Goal: Task Accomplishment & Management: Manage account settings

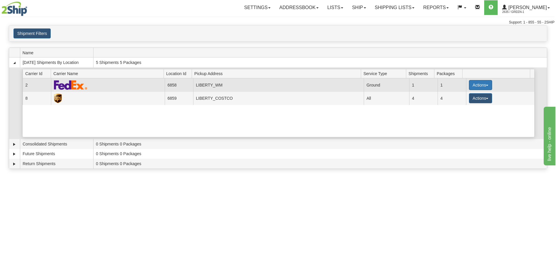
click at [477, 87] on button "Actions" at bounding box center [480, 85] width 23 height 10
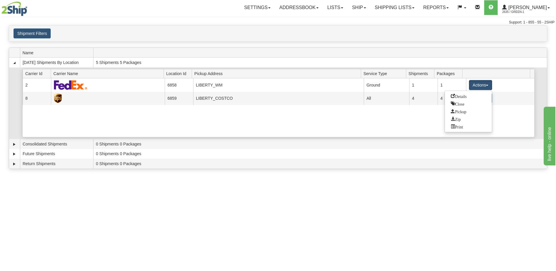
click at [394, 130] on div "Current 2 6858 LIBERTY_WM 23268 Ground 1 1 Actions Details Close Pickup Zip Pri…" at bounding box center [279, 107] width 512 height 59
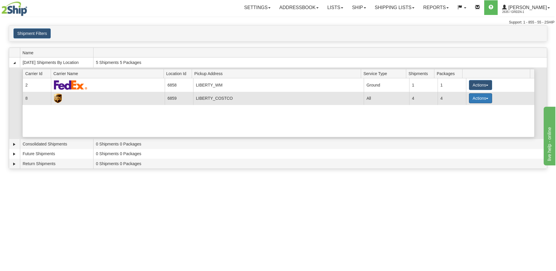
click at [482, 99] on button "Actions" at bounding box center [480, 98] width 23 height 10
click at [466, 125] on span "Pickup" at bounding box center [459, 124] width 16 height 4
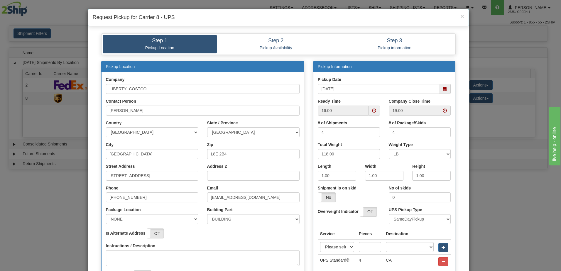
click at [372, 110] on span at bounding box center [374, 110] width 4 height 4
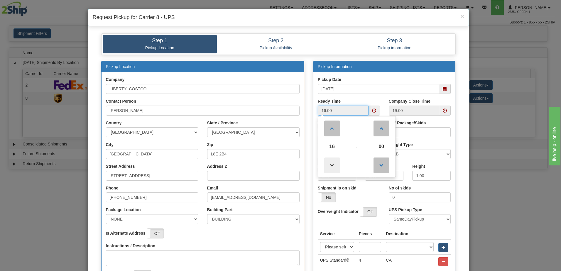
drag, startPoint x: 332, startPoint y: 161, endPoint x: 332, endPoint y: 164, distance: 2.9
click at [332, 162] on span at bounding box center [332, 165] width 16 height 16
click at [332, 165] on span at bounding box center [332, 165] width 16 height 16
click at [332, 166] on span at bounding box center [332, 165] width 16 height 16
click at [331, 166] on span at bounding box center [332, 165] width 16 height 16
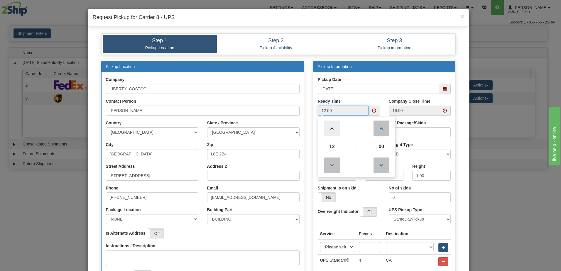
click at [331, 132] on span at bounding box center [332, 129] width 16 height 16
type input "14:00"
click at [408, 95] on div "Pickup Date [DATE]" at bounding box center [384, 88] width 142 height 22
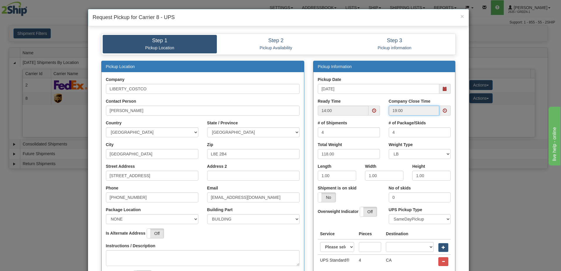
click at [426, 111] on input "19:00" at bounding box center [414, 111] width 51 height 10
click at [446, 111] on span at bounding box center [444, 111] width 11 height 10
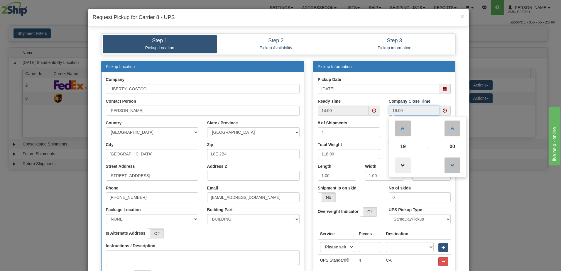
click at [401, 163] on span at bounding box center [403, 165] width 16 height 16
type input "18:00"
click at [398, 79] on div "Pickup Date [DATE]" at bounding box center [384, 85] width 133 height 17
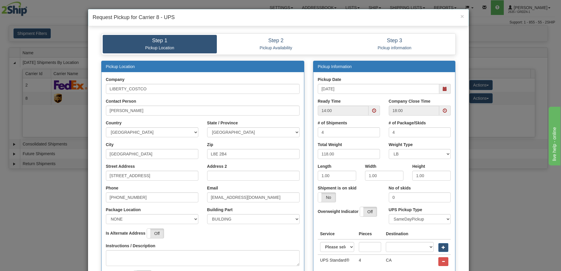
scroll to position [110, 0]
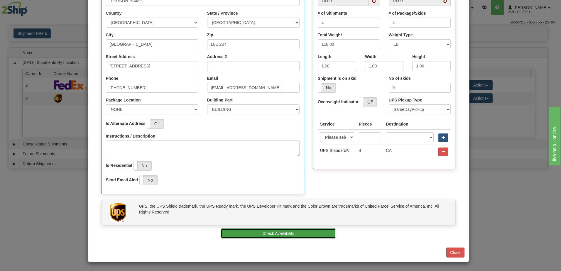
click at [274, 235] on button "Check Availability" at bounding box center [278, 233] width 115 height 10
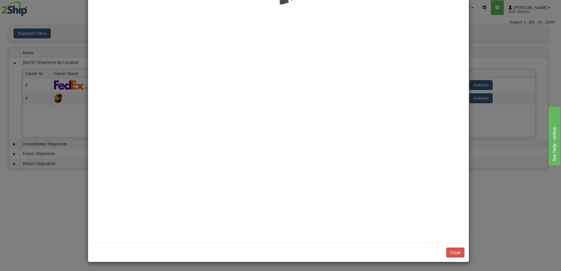
scroll to position [0, 0]
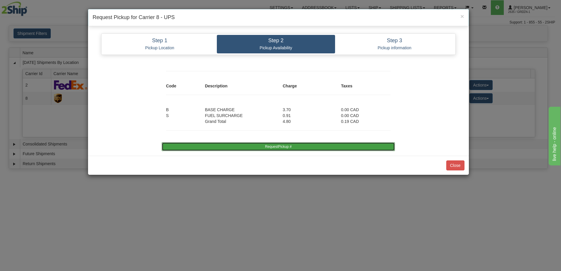
click at [287, 149] on button "RequestPickup #" at bounding box center [278, 146] width 233 height 9
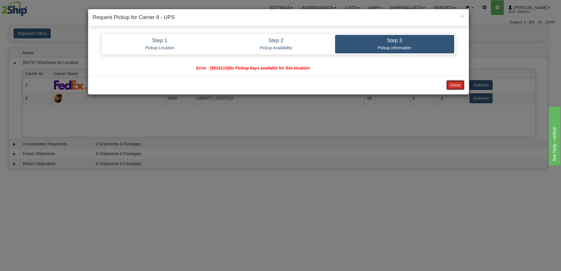
click at [459, 86] on button "Close" at bounding box center [455, 85] width 18 height 10
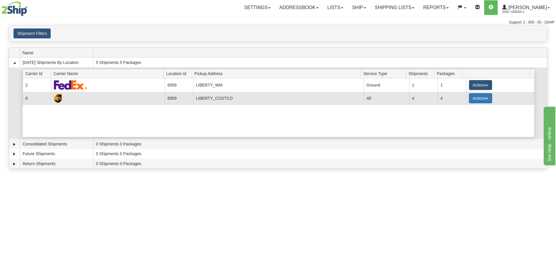
click at [482, 99] on button "Actions" at bounding box center [480, 98] width 23 height 10
click at [461, 125] on span "Pickup" at bounding box center [459, 124] width 16 height 4
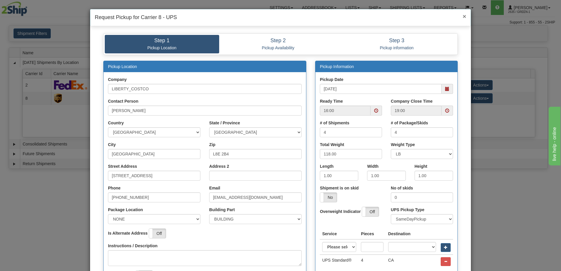
click at [462, 17] on span "×" at bounding box center [464, 16] width 4 height 7
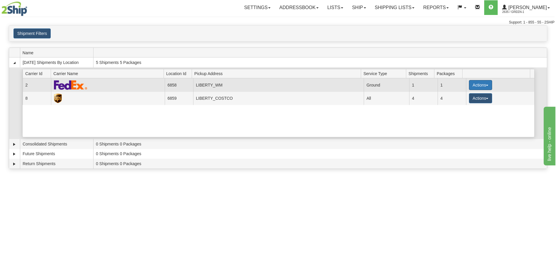
click at [481, 87] on button "Actions" at bounding box center [480, 85] width 23 height 10
click at [463, 111] on span "Pickup" at bounding box center [459, 111] width 16 height 4
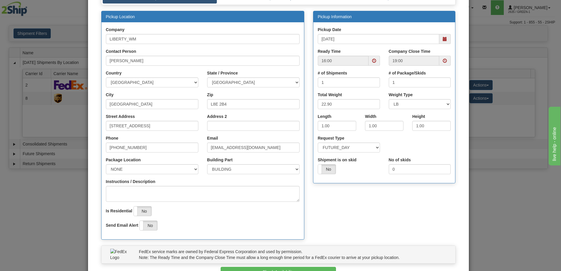
scroll to position [59, 0]
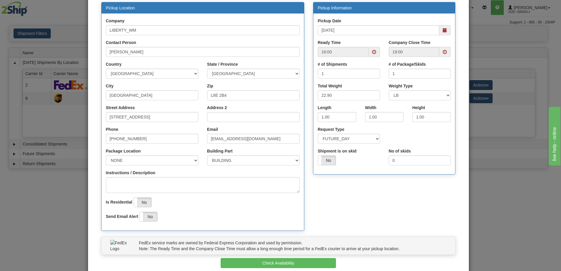
click at [372, 50] on span at bounding box center [374, 52] width 4 height 4
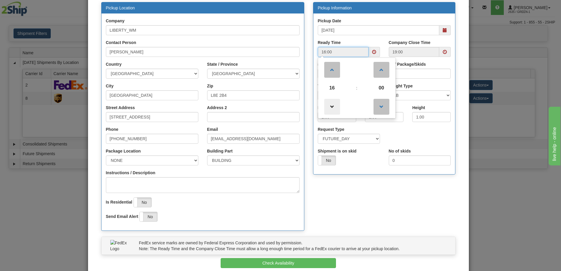
click at [332, 110] on span at bounding box center [332, 107] width 16 height 16
click at [330, 99] on span at bounding box center [332, 107] width 16 height 16
type input "14:00"
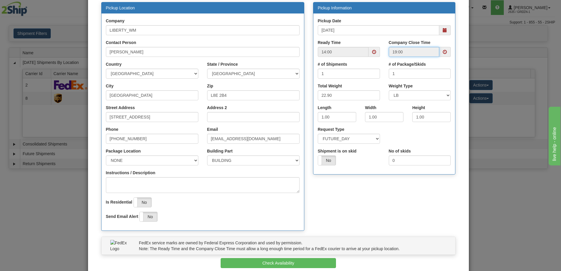
click at [419, 50] on input "19:00" at bounding box center [414, 52] width 51 height 10
click at [443, 50] on span at bounding box center [444, 52] width 4 height 4
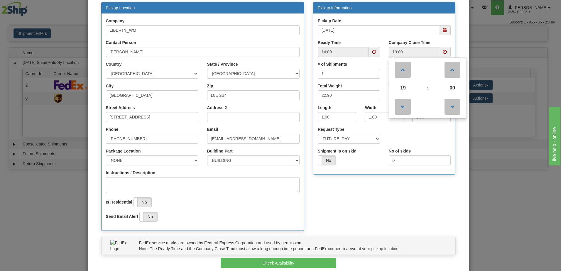
click at [391, 197] on div "Pickup Location Company LIBERTY_WM Contact Person [PERSON_NAME] Country [GEOGRA…" at bounding box center [278, 119] width 363 height 235
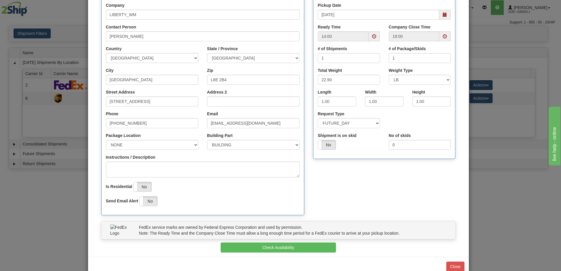
scroll to position [88, 0]
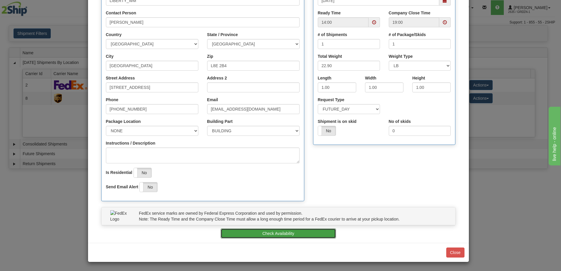
click at [300, 232] on button "Check Availability" at bounding box center [278, 233] width 115 height 10
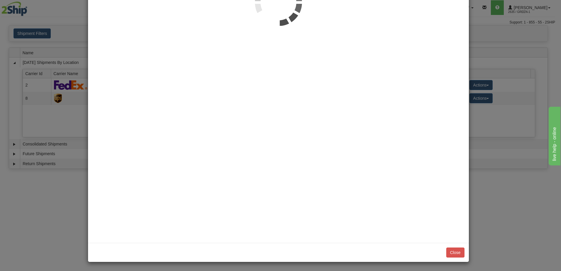
scroll to position [0, 0]
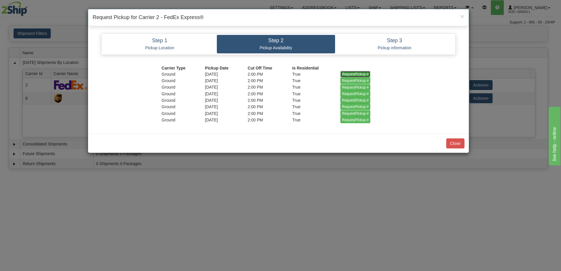
click at [355, 73] on input "RequestPickup #" at bounding box center [355, 74] width 30 height 6
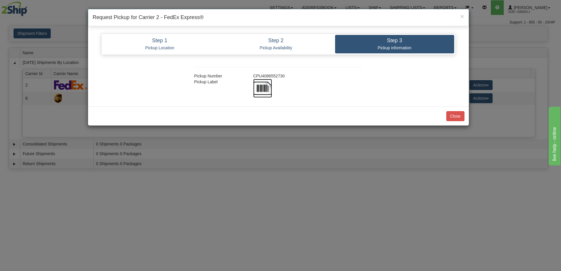
click at [265, 87] on img at bounding box center [262, 88] width 19 height 19
click at [452, 118] on button "Close" at bounding box center [455, 116] width 18 height 10
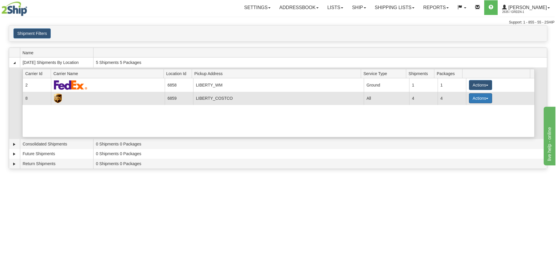
click at [485, 101] on button "Actions" at bounding box center [480, 98] width 23 height 10
click at [461, 124] on span "Pickup" at bounding box center [459, 124] width 16 height 4
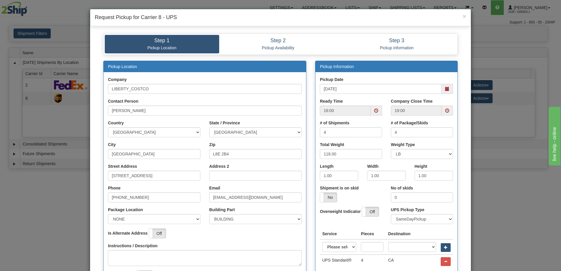
click at [375, 112] on span at bounding box center [376, 110] width 4 height 4
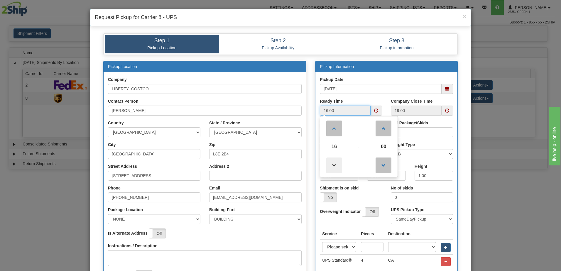
click at [335, 165] on span at bounding box center [334, 165] width 16 height 16
click at [334, 166] on span at bounding box center [334, 165] width 16 height 16
click at [335, 165] on span at bounding box center [334, 165] width 16 height 16
click at [336, 128] on span at bounding box center [334, 129] width 16 height 16
type input "14:00"
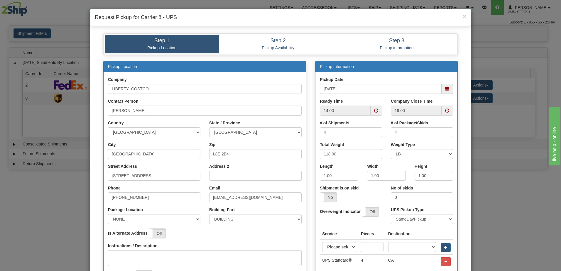
click at [372, 101] on div "Ready Time 14:00" at bounding box center [351, 106] width 62 height 17
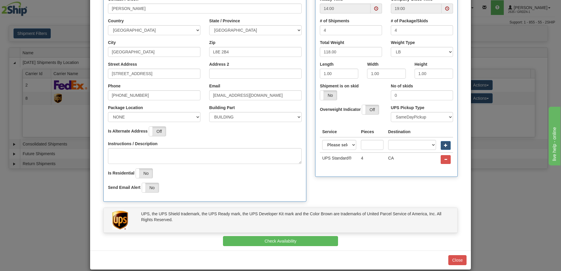
scroll to position [110, 0]
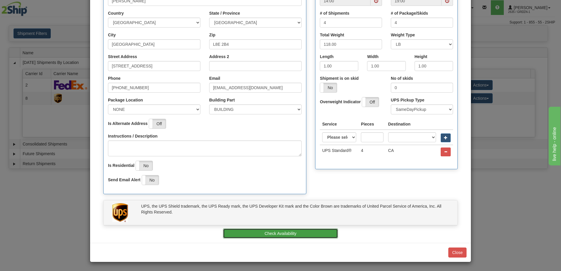
click at [278, 234] on button "Check Availability" at bounding box center [280, 233] width 115 height 10
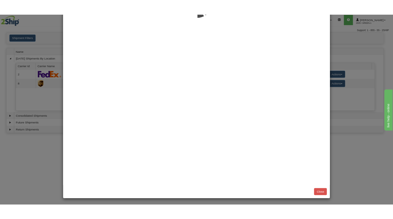
scroll to position [0, 0]
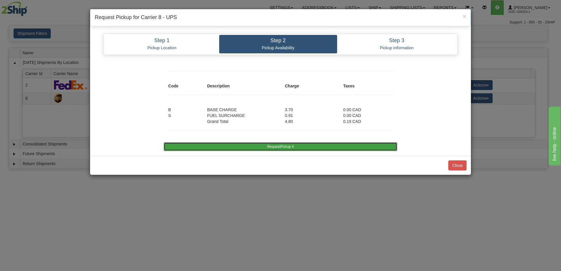
click at [286, 147] on button "RequestPickup #" at bounding box center [280, 146] width 233 height 9
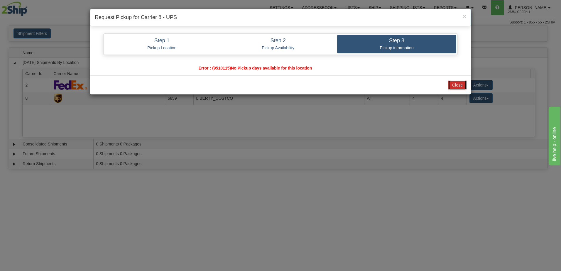
click at [458, 84] on button "Close" at bounding box center [457, 85] width 18 height 10
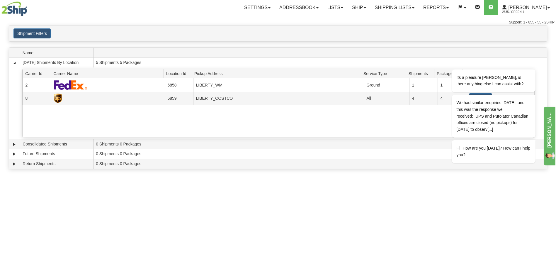
click at [501, 215] on div "Its a pleasure [PERSON_NAME], is there anything else I can assist with? We had …" at bounding box center [486, 134] width 106 height 164
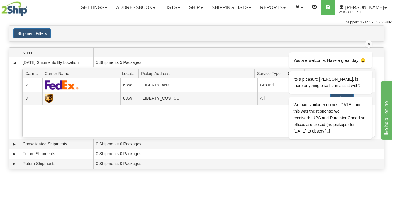
click at [369, 43] on icon "Chat attention grabber" at bounding box center [368, 43] width 5 height 5
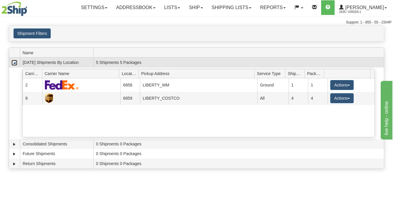
click at [14, 63] on link "Collapse" at bounding box center [14, 63] width 6 height 6
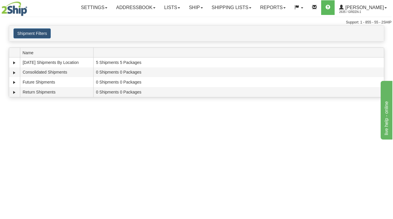
click at [106, 24] on div "Support: 1 - 855 - 55 - 2SHIP" at bounding box center [196, 22] width 390 height 5
click at [287, 167] on div "Toggle navigation Settings Shipping Preferences Fields Preferences New Recipien…" at bounding box center [196, 109] width 393 height 219
click at [373, 12] on span "2635 / Green-1" at bounding box center [361, 12] width 44 height 6
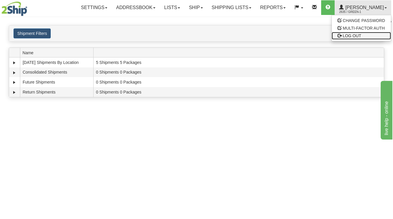
click at [346, 35] on span "LOG OUT" at bounding box center [352, 35] width 18 height 5
